Goal: Information Seeking & Learning: Learn about a topic

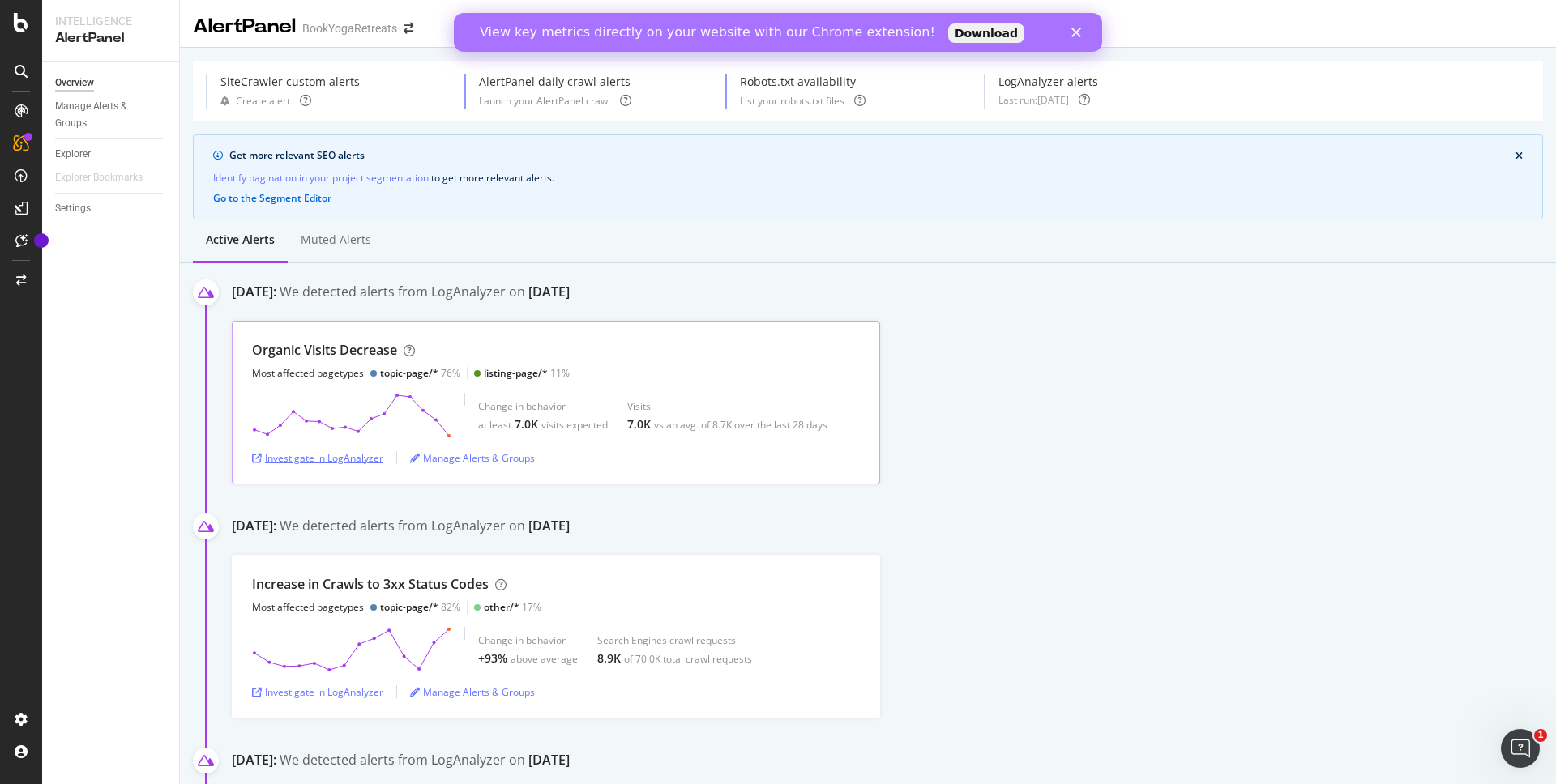
click at [329, 460] on div "Investigate in LogAnalyzer" at bounding box center [318, 458] width 131 height 14
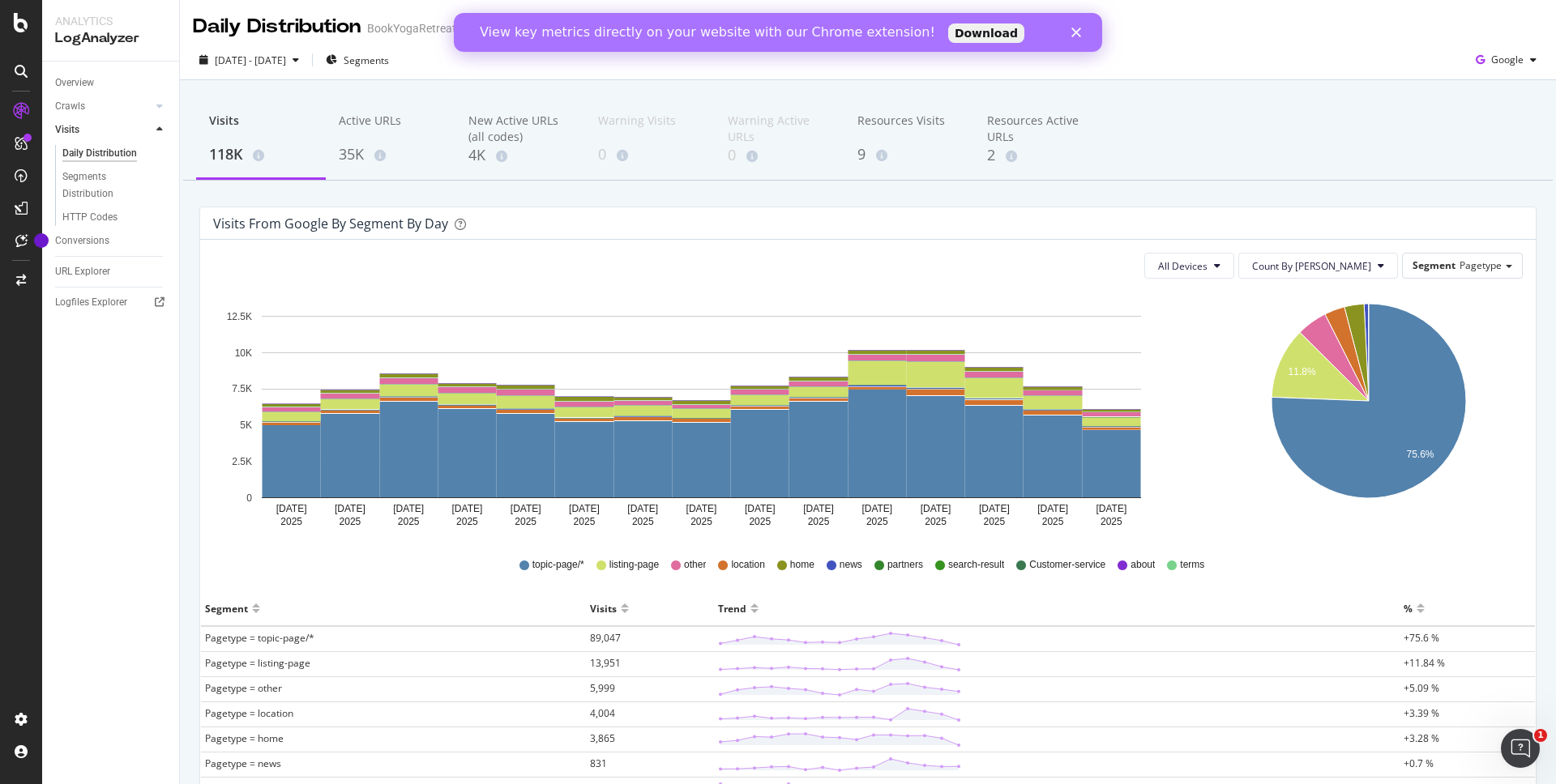
click at [528, 561] on icon at bounding box center [523, 565] width 9 height 9
click at [93, 178] on div "Segments Distribution" at bounding box center [107, 185] width 90 height 34
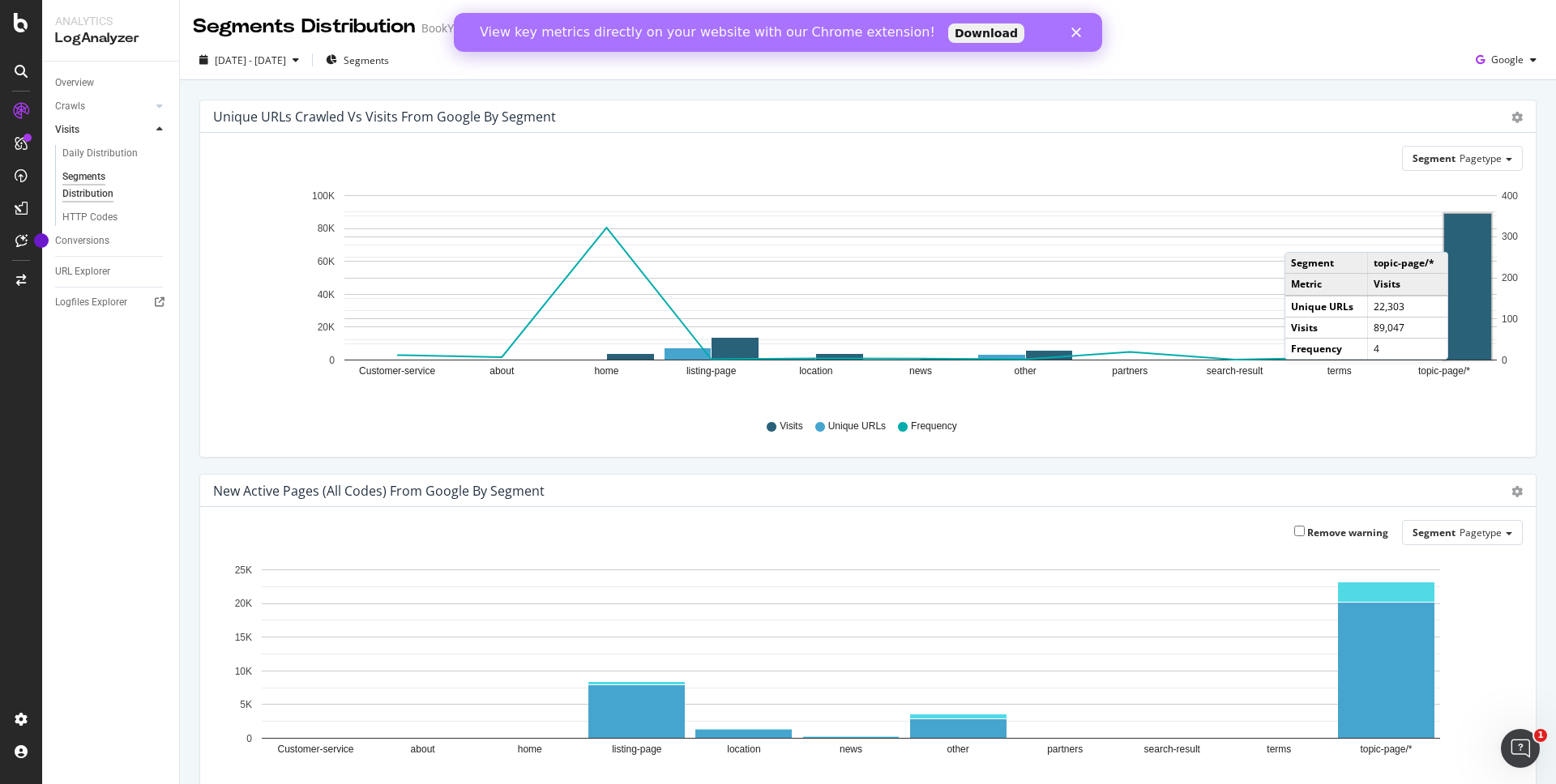
click at [1464, 235] on rect "A chart." at bounding box center [1467, 287] width 47 height 146
